Goal: Find contact information: Find contact information

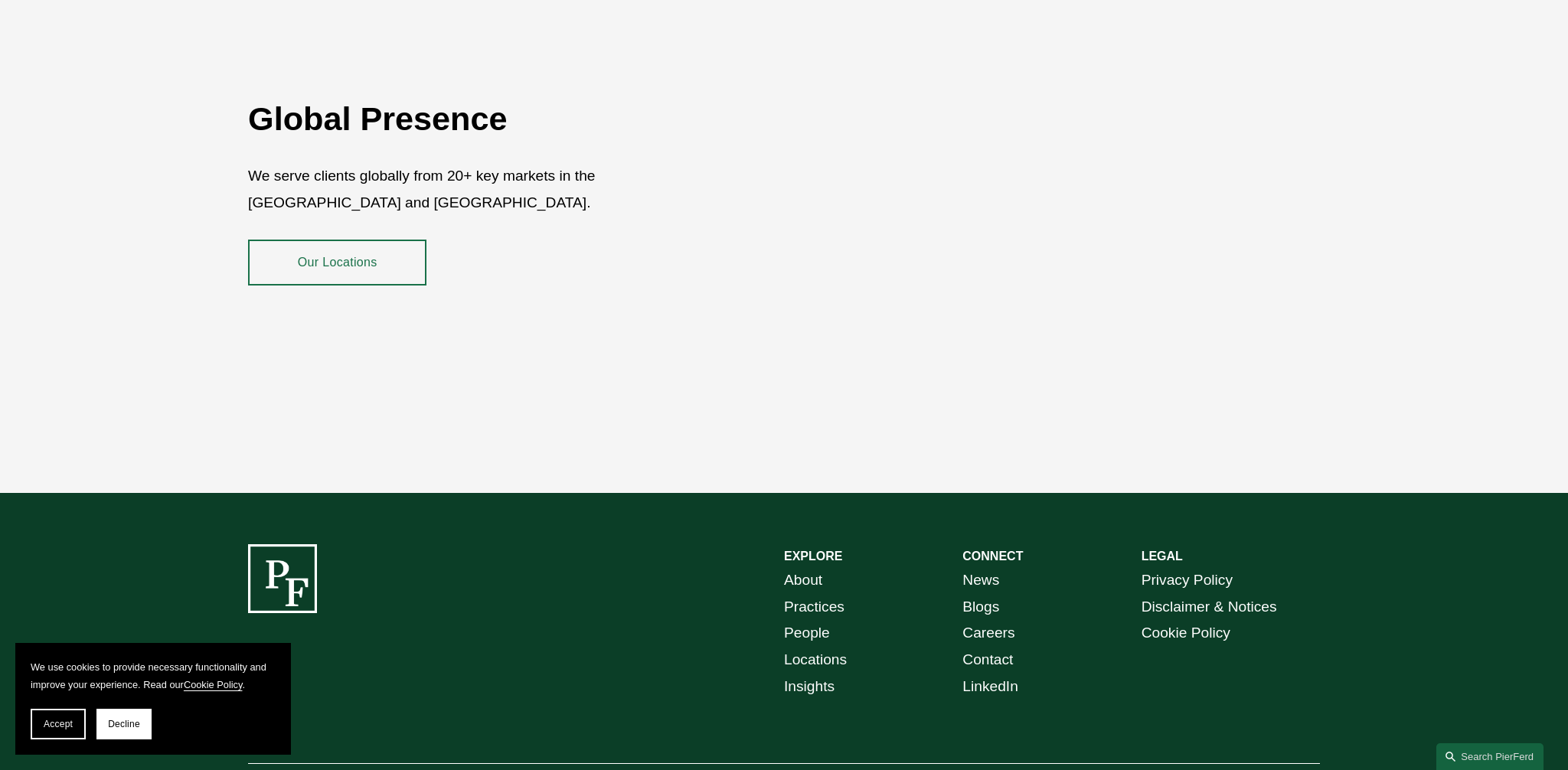
scroll to position [2818, 0]
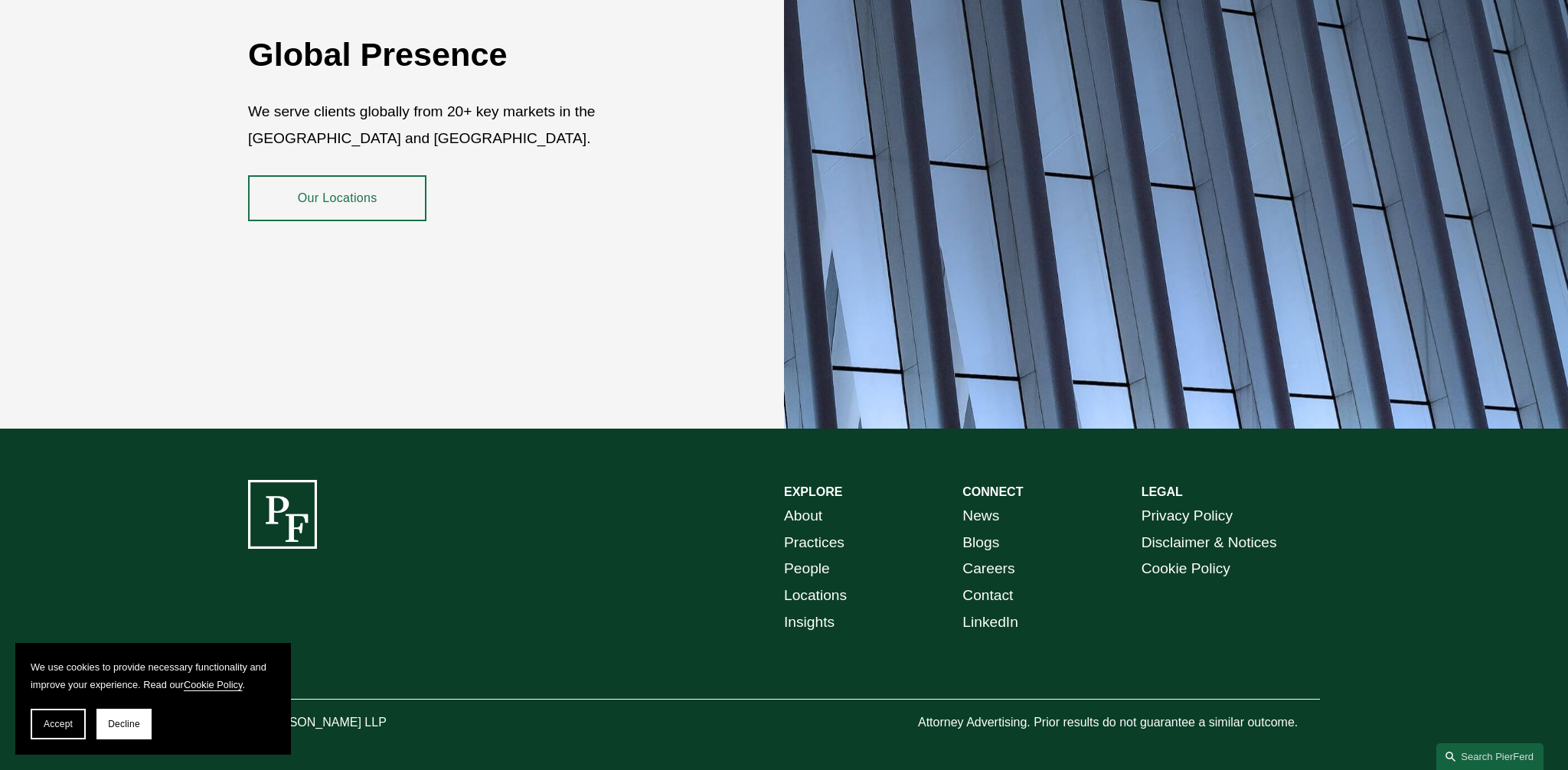
click at [995, 583] on link "Contact" at bounding box center [988, 597] width 51 height 27
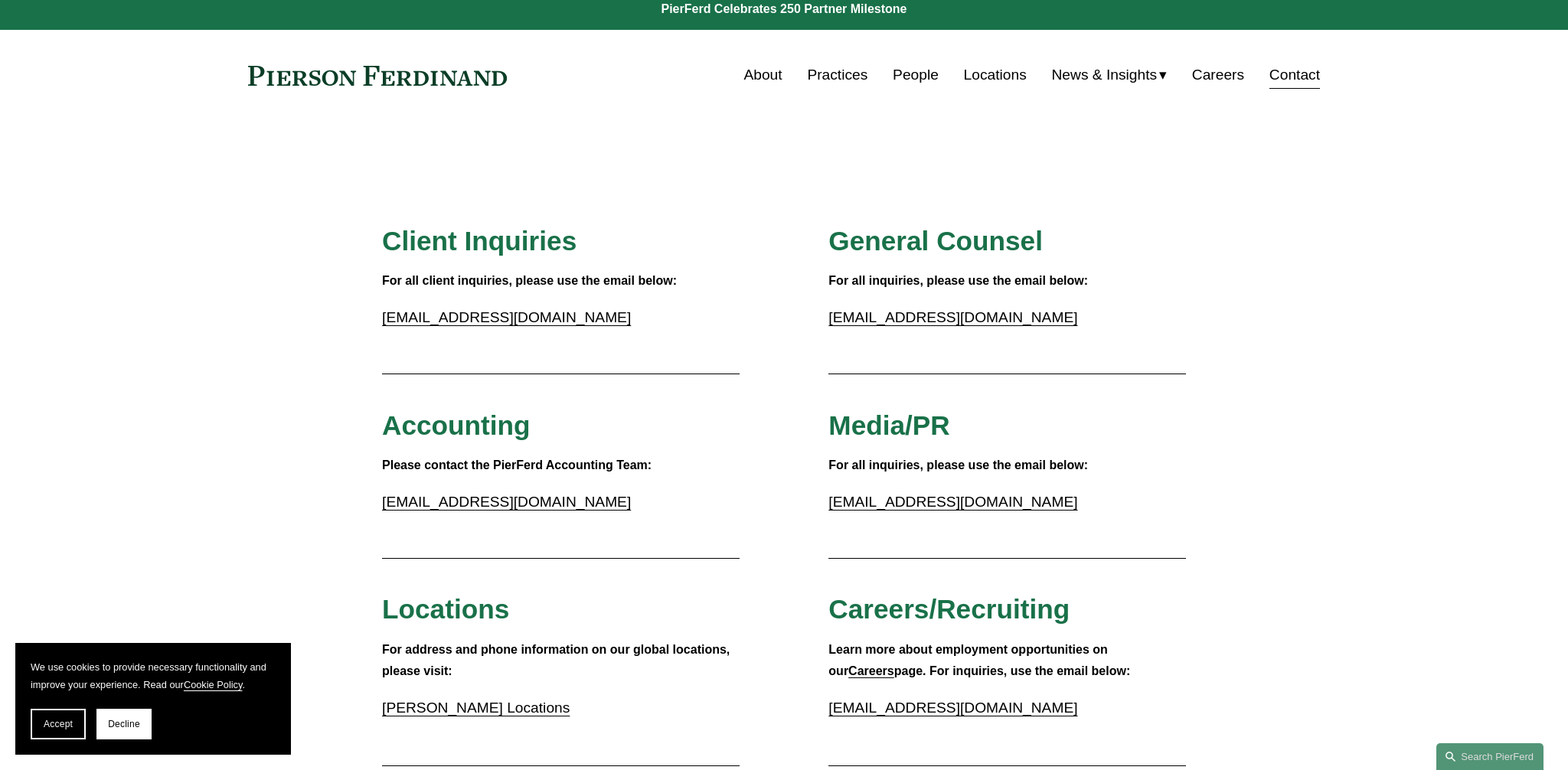
scroll to position [14, 0]
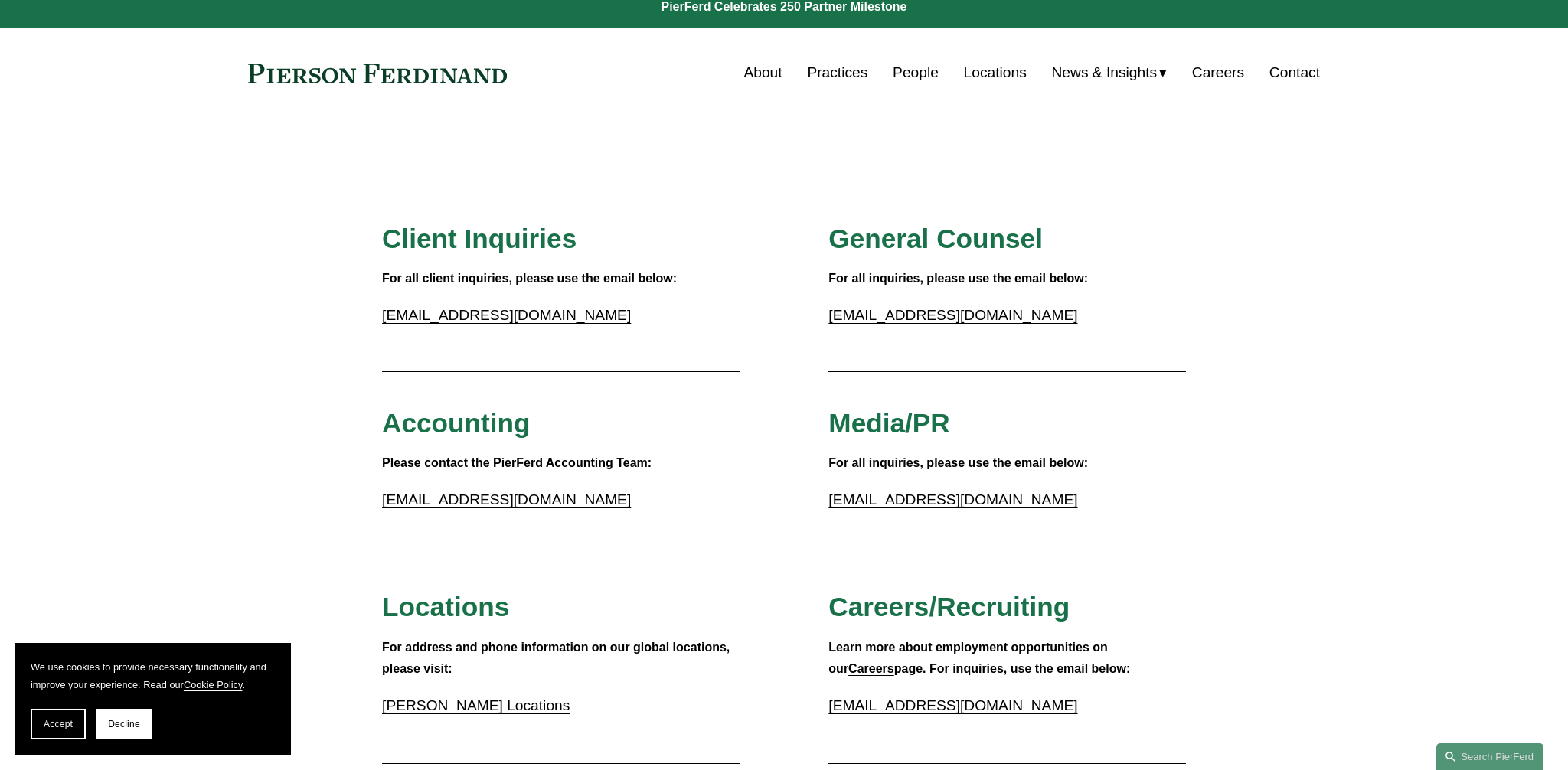
click at [1005, 83] on link "Locations" at bounding box center [995, 73] width 63 height 29
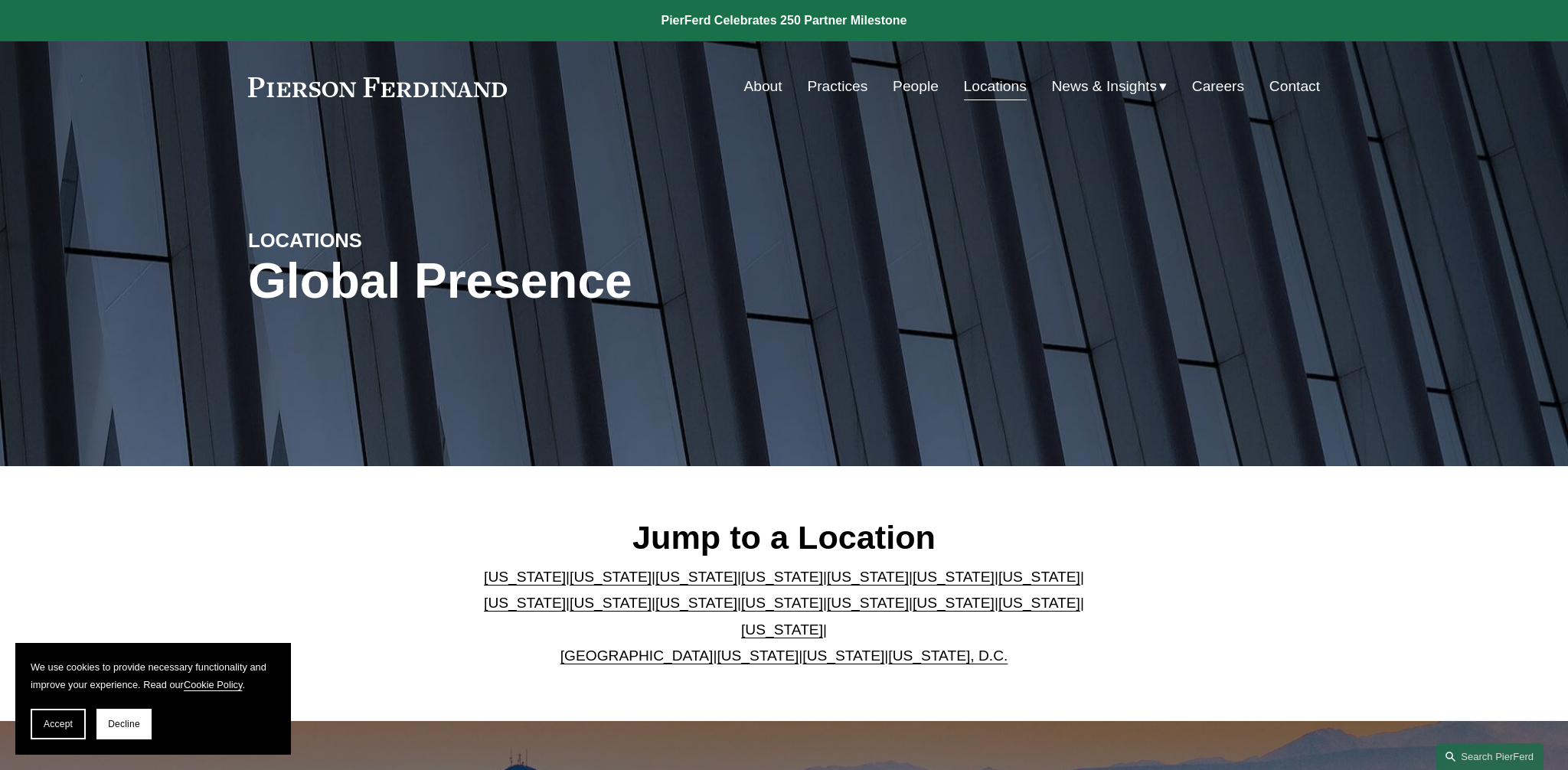
scroll to position [198, 0]
